Goal: Information Seeking & Learning: Learn about a topic

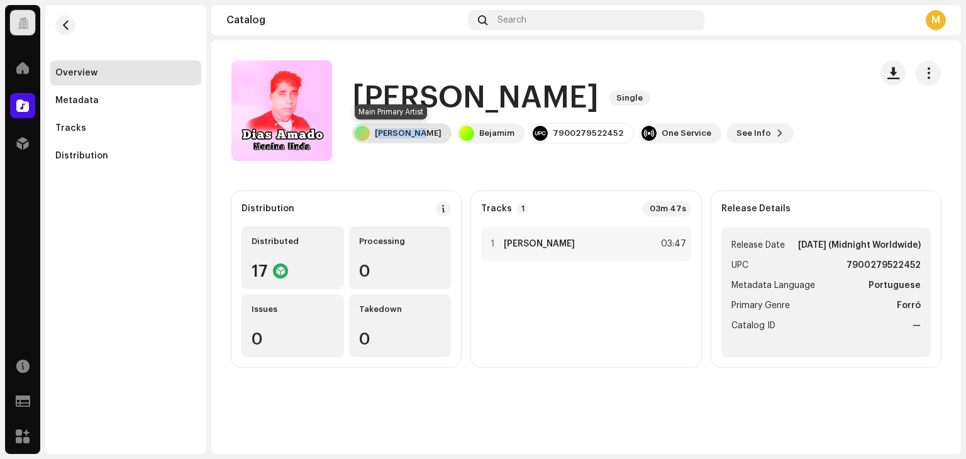
copy div "Dias Amado"
drag, startPoint x: 375, startPoint y: 131, endPoint x: 423, endPoint y: 135, distance: 48.6
click at [423, 135] on div "Dias Amado" at bounding box center [401, 133] width 99 height 20
copy div "[PERSON_NAME]"
drag, startPoint x: 378, startPoint y: 133, endPoint x: 435, endPoint y: 154, distance: 61.3
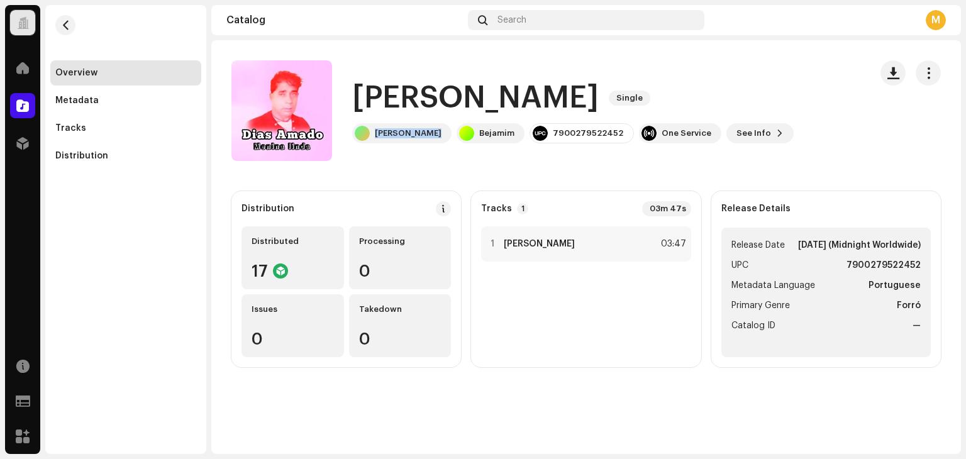
click at [435, 154] on div "Menina linda Single Dias Amado Bejamim 7900279522452 One Service See Info" at bounding box center [546, 110] width 629 height 101
click at [438, 160] on div "Menina linda Single Dias Amado Bejamim 7900279522452 One Service See Info" at bounding box center [546, 110] width 629 height 101
